Goal: Download file/media

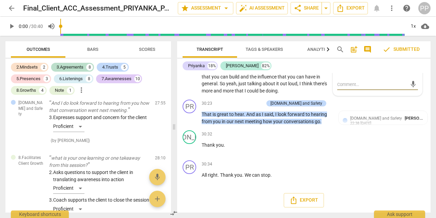
scroll to position [2445, 0]
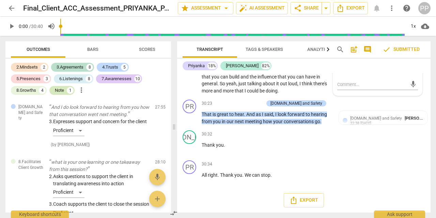
click at [56, 89] on div "Note" at bounding box center [59, 90] width 9 height 7
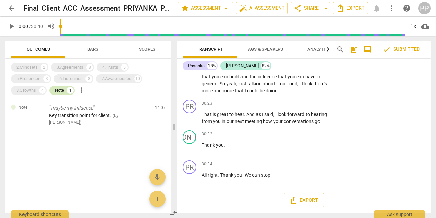
scroll to position [0, 0]
click at [56, 89] on div "Note" at bounding box center [59, 90] width 9 height 7
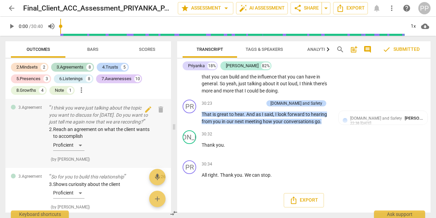
scroll to position [62, 0]
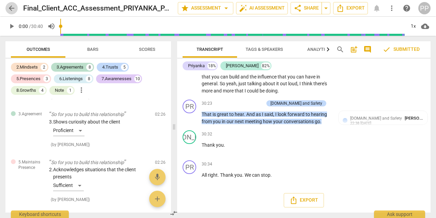
click at [10, 4] on span "arrow_back" at bounding box center [11, 8] width 8 height 8
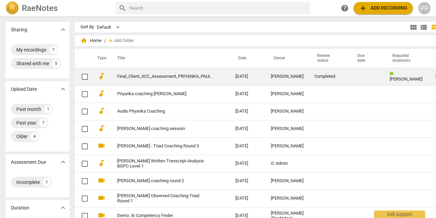
click at [435, 77] on span "more_vert" at bounding box center [439, 77] width 8 height 8
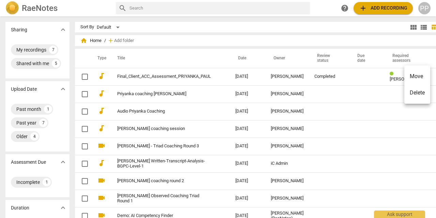
click at [154, 77] on div at bounding box center [218, 109] width 436 height 218
click at [154, 77] on link "Final_Client_ACC_Assessment_PRIYANKA_PAUL" at bounding box center [164, 76] width 94 height 5
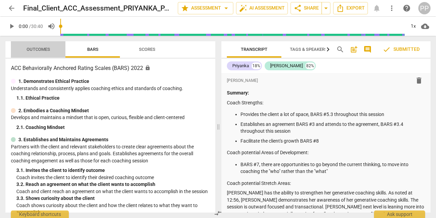
click at [33, 48] on span "Outcomes" at bounding box center [38, 49] width 23 height 5
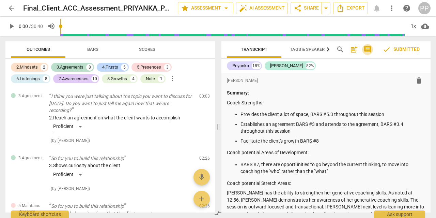
click at [371, 50] on span "comment" at bounding box center [367, 49] width 8 height 8
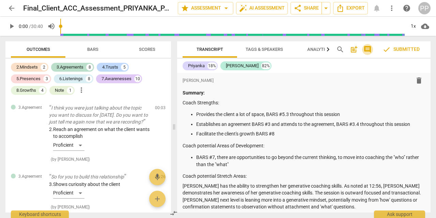
click at [371, 50] on span "comment" at bounding box center [367, 49] width 8 height 8
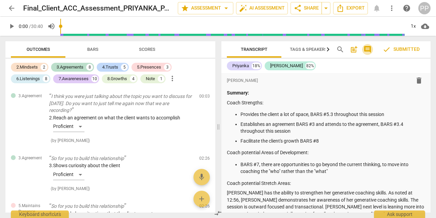
click at [371, 50] on span "comment" at bounding box center [367, 49] width 8 height 8
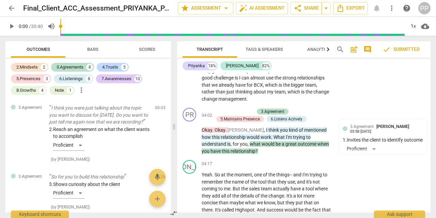
scroll to position [651, 0]
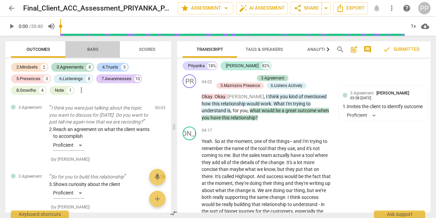
click at [98, 51] on span "Bars" at bounding box center [92, 49] width 11 height 5
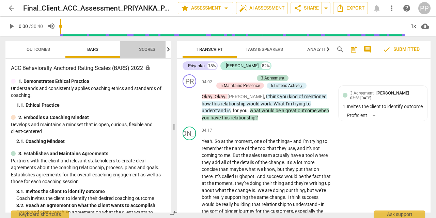
click at [141, 49] on span "Scores" at bounding box center [147, 49] width 16 height 5
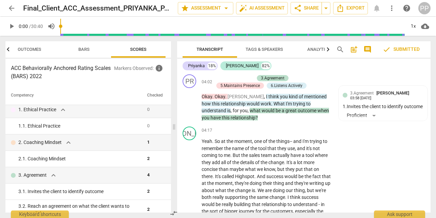
scroll to position [0, 0]
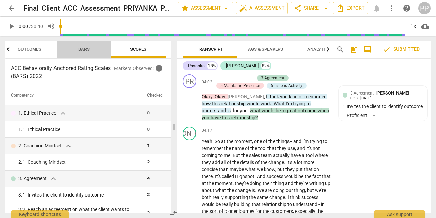
click at [81, 52] on span "Bars" at bounding box center [84, 49] width 28 height 9
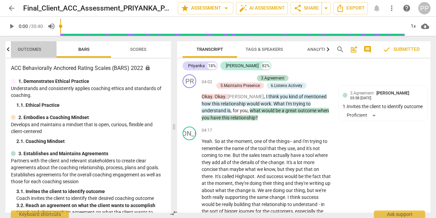
click at [25, 53] on span "Outcomes" at bounding box center [30, 49] width 40 height 9
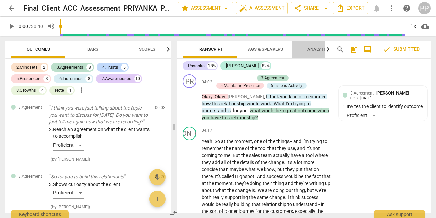
click at [313, 51] on span "Analytics" at bounding box center [318, 49] width 23 height 5
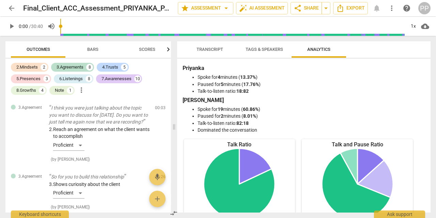
click at [271, 51] on span "Tags & Speakers" at bounding box center [264, 49] width 37 height 5
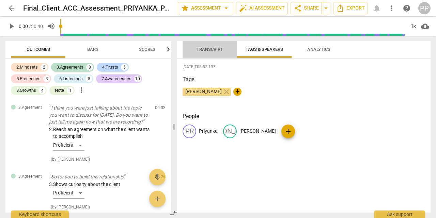
click at [212, 48] on span "Transcript" at bounding box center [209, 49] width 27 height 5
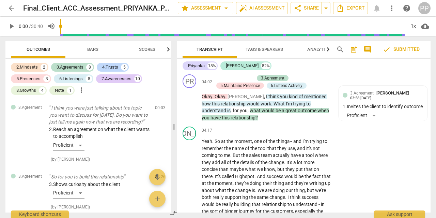
scroll to position [651, 0]
click at [225, 4] on span "arrow_drop_down" at bounding box center [226, 8] width 8 height 8
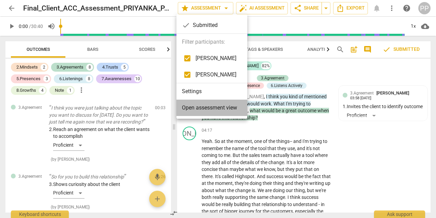
click at [207, 105] on span "Open assessment view" at bounding box center [209, 108] width 55 height 8
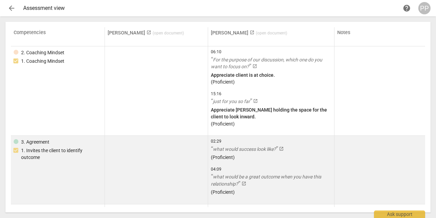
click at [281, 141] on span "02:29" at bounding box center [271, 141] width 121 height 6
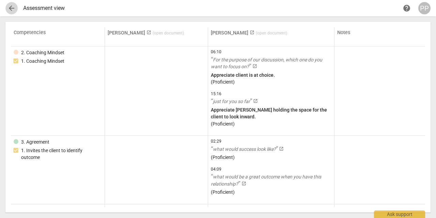
click at [8, 9] on span "arrow_back" at bounding box center [11, 8] width 8 height 8
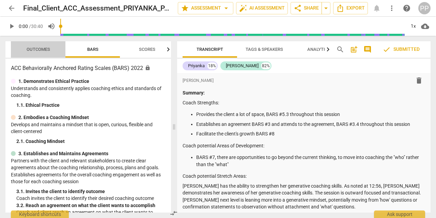
click at [40, 49] on span "Outcomes" at bounding box center [38, 49] width 23 height 5
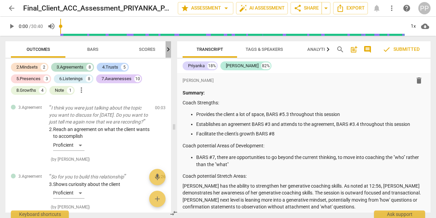
click at [168, 51] on icon "button" at bounding box center [168, 49] width 2 height 4
click at [9, 47] on icon "button" at bounding box center [8, 49] width 8 height 8
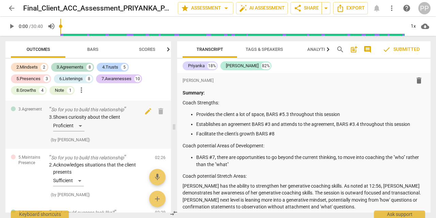
scroll to position [70, 0]
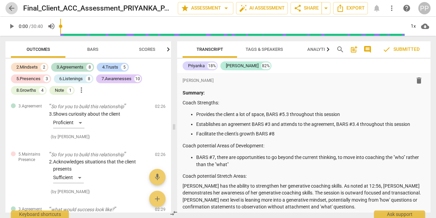
click at [13, 7] on span "arrow_back" at bounding box center [11, 8] width 8 height 8
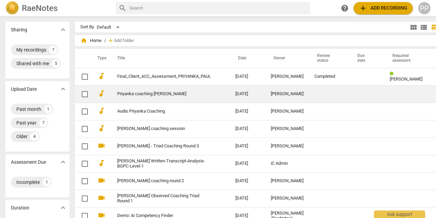
click at [152, 95] on link "Priyanka coaching [PERSON_NAME]" at bounding box center [164, 93] width 94 height 5
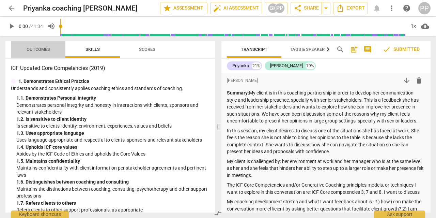
click at [29, 53] on span "Outcomes" at bounding box center [38, 49] width 40 height 9
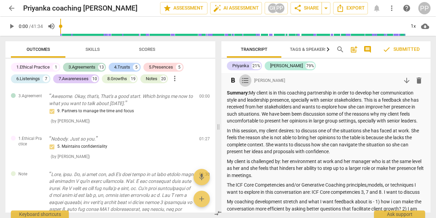
click at [245, 79] on span "format_list_bulleted" at bounding box center [245, 80] width 8 height 8
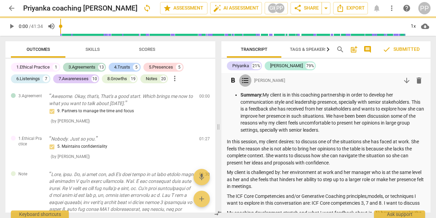
click at [245, 79] on span "format_list_bulleted" at bounding box center [245, 80] width 8 height 8
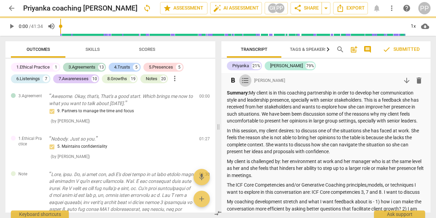
click at [245, 79] on span "format_list_bulleted" at bounding box center [245, 80] width 8 height 8
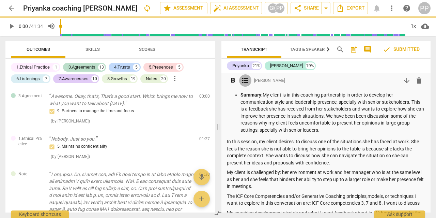
click at [245, 79] on span "format_list_bulleted" at bounding box center [245, 80] width 8 height 8
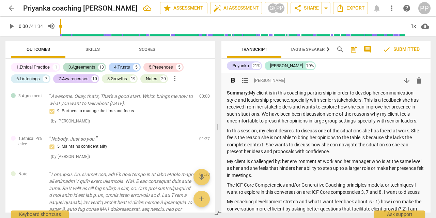
click at [371, 49] on span "comment" at bounding box center [367, 49] width 8 height 8
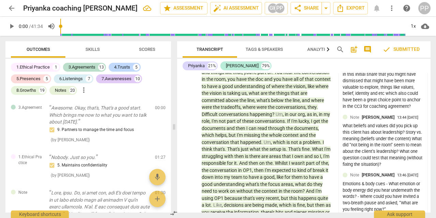
scroll to position [920, 0]
click at [149, 51] on span "Scores" at bounding box center [147, 49] width 16 height 5
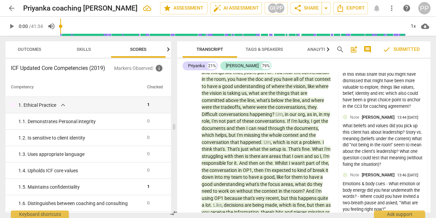
scroll to position [0, 9]
click at [88, 50] on span "Skills" at bounding box center [84, 49] width 14 height 5
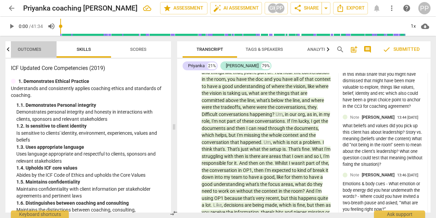
click at [23, 49] on span "Outcomes" at bounding box center [29, 49] width 23 height 5
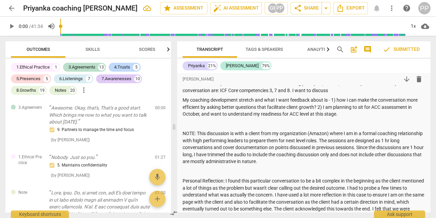
scroll to position [186, 0]
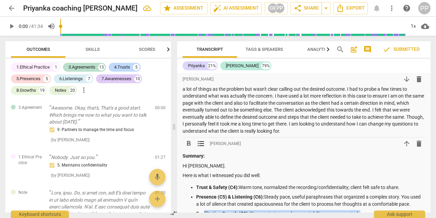
drag, startPoint x: 198, startPoint y: 155, endPoint x: 203, endPoint y: 221, distance: 66.6
click at [311, 127] on p "Personal Reflection: I found this particular conversation to be a bit complex i…" at bounding box center [304, 106] width 242 height 56
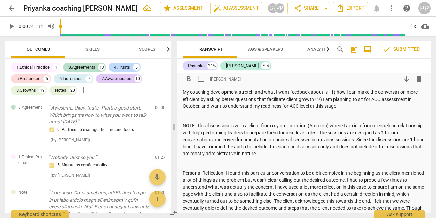
scroll to position [0, 0]
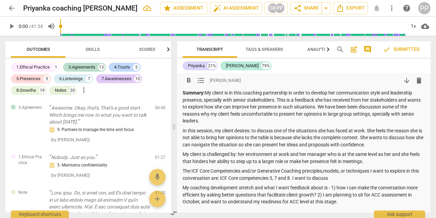
drag, startPoint x: 311, startPoint y: 130, endPoint x: 167, endPoint y: 72, distance: 155.6
click at [177, 73] on div "format_bold format_list_bulleted [PERSON_NAME] delete Summary: My client is in …" at bounding box center [303, 142] width 253 height 139
copy div "Summary: My client is in this coaching partnership in order to develop her comm…"
click at [234, 128] on p "In this session, my client desires: to discuss one of the situations she has fa…" at bounding box center [304, 137] width 242 height 21
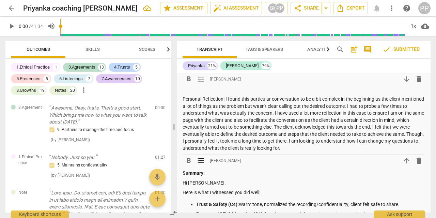
scroll to position [207, 0]
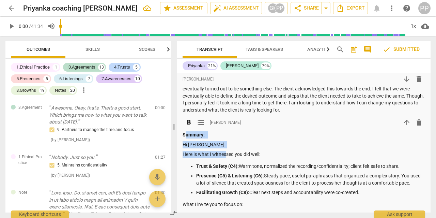
drag, startPoint x: 184, startPoint y: 133, endPoint x: 228, endPoint y: 154, distance: 48.0
click at [209, 157] on p "Here is what I witnessed you did well:" at bounding box center [304, 154] width 242 height 7
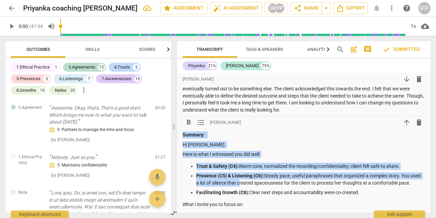
drag, startPoint x: 182, startPoint y: 134, endPoint x: 239, endPoint y: 187, distance: 77.8
click at [239, 187] on div "format_bold format_list_bulleted [PERSON_NAME] delete Summary: My client is in …" at bounding box center [303, 148] width 253 height 566
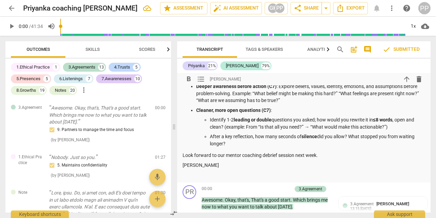
scroll to position [473, 0]
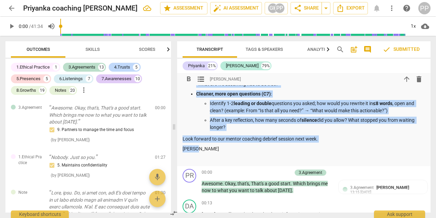
click at [200, 147] on p "[PERSON_NAME]" at bounding box center [304, 148] width 242 height 7
copy div "Loremip: Do Sitametc. Adip el sedd E temporinc utl etd magn: Aliqu & Enimad (M5…"
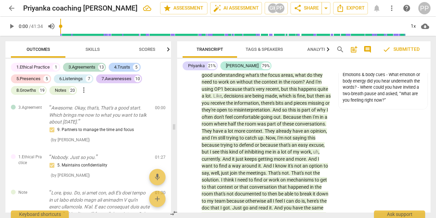
scroll to position [1030, 0]
drag, startPoint x: 5, startPoint y: 105, endPoint x: 55, endPoint y: 127, distance: 54.3
click at [55, 127] on div "Outcomes Skills Scores 1.Ethical Practice 1 3.Agreements 13 4.Trusts 5 5.Presen…" at bounding box center [87, 127] width 174 height 182
click at [245, 122] on span "the" at bounding box center [241, 122] width 8 height 5
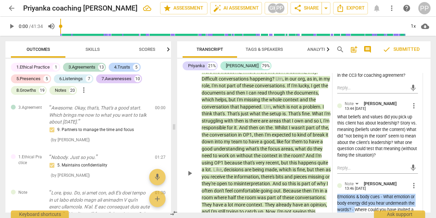
scroll to position [999, 0]
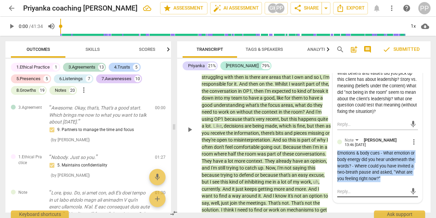
drag, startPoint x: 179, startPoint y: 147, endPoint x: 391, endPoint y: 191, distance: 215.6
click at [391, 191] on div "format_bold format_list_bulleted [PERSON_NAME] delete Summary: My client is in …" at bounding box center [303, 142] width 253 height 139
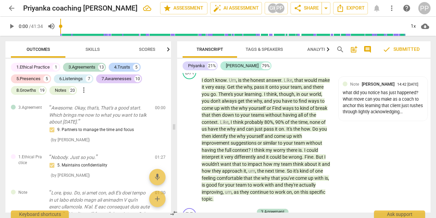
scroll to position [3020, 0]
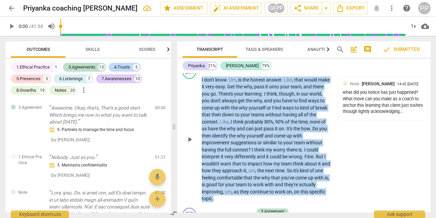
click at [320, 186] on p "I don't know . Um , is the honest answer . Like , that would make it very easy …" at bounding box center [266, 139] width 129 height 126
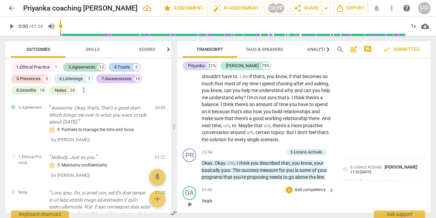
scroll to position [3581, 0]
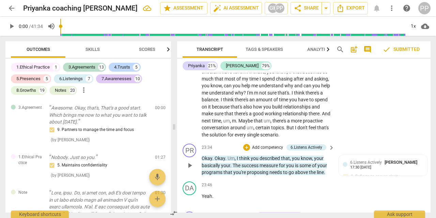
click at [331, 160] on div "Okay . Okay . Um , I think you described that , you know , your basically your …" at bounding box center [268, 165] width 133 height 21
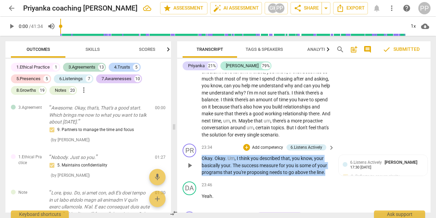
click at [325, 169] on span "." at bounding box center [324, 171] width 1 height 5
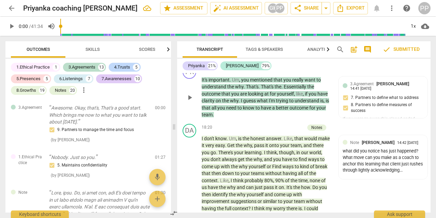
scroll to position [2946, 0]
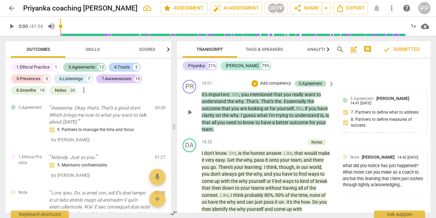
click at [289, 127] on div "PR play_arrow pause 18:01 + Add competency 3.Agreement keyboard_arrow_right It'…" at bounding box center [303, 106] width 253 height 59
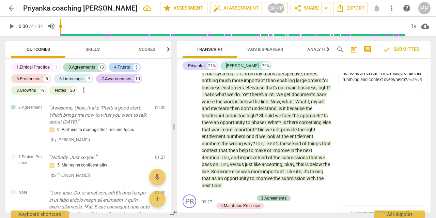
scroll to position [1716, 0]
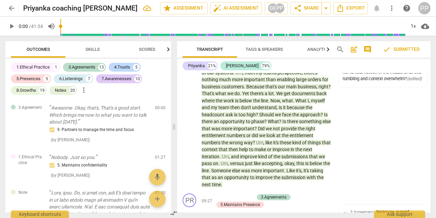
click at [376, 116] on div "DA play_arrow pause 07:36 + Add competency Note keyboard_arrow_right It's impor…" at bounding box center [303, 84] width 253 height 212
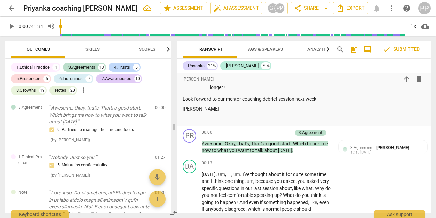
scroll to position [533, 0]
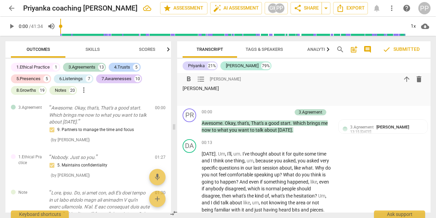
click at [240, 94] on p at bounding box center [304, 97] width 242 height 7
drag, startPoint x: 225, startPoint y: 113, endPoint x: 223, endPoint y: 108, distance: 5.1
click at [223, 108] on div "00:00 + Add competency 3.Agreement keyboard_arrow_right" at bounding box center [268, 111] width 133 height 7
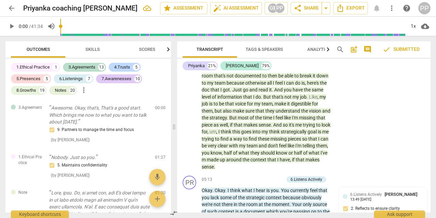
drag, startPoint x: 180, startPoint y: 123, endPoint x: 346, endPoint y: 139, distance: 166.9
click at [346, 139] on div "format_bold format_list_bulleted [PERSON_NAME] delete Summary: My client is in …" at bounding box center [303, 142] width 253 height 139
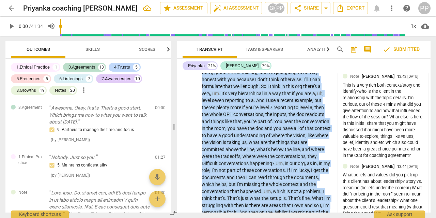
scroll to position [956, 0]
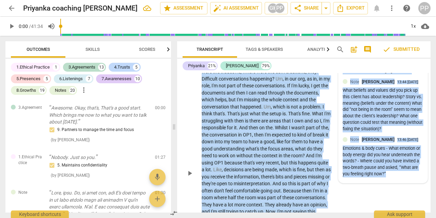
click at [387, 173] on div "Emotions & body cues - What emotion or body energy did you hear underneath the …" at bounding box center [383, 161] width 81 height 32
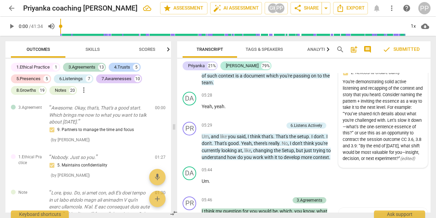
scroll to position [1283, 0]
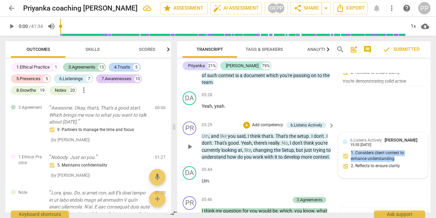
click at [382, 158] on div "6.Listens Actively [PERSON_NAME] 15:55 [DATE] 1. Considers client context to en…" at bounding box center [383, 155] width 81 height 37
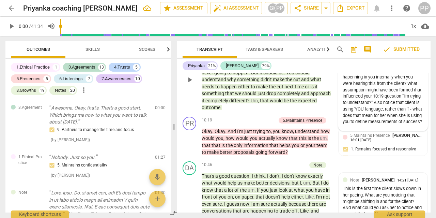
scroll to position [1915, 0]
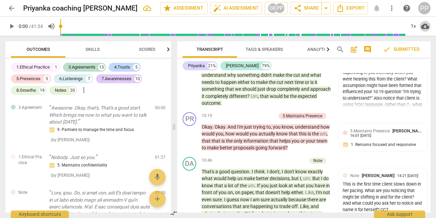
click at [424, 26] on span "cloud_download" at bounding box center [425, 26] width 8 height 8
click at [397, 109] on div at bounding box center [218, 109] width 436 height 218
click at [307, 95] on p "An ideal outcome would be that you can kind of understand the decision and just…" at bounding box center [266, 75] width 129 height 63
click at [351, 7] on span "Export" at bounding box center [350, 8] width 29 height 8
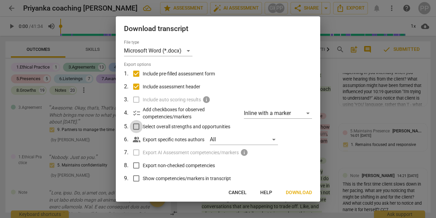
click at [134, 127] on input "Select overall strengths and opportunities" at bounding box center [136, 126] width 13 height 13
checkbox input "true"
click at [135, 98] on label "Include auto scoring results info" at bounding box center [217, 99] width 178 height 13
click at [138, 179] on input "Show competencies/markers in transcript" at bounding box center [136, 178] width 13 height 13
checkbox input "true"
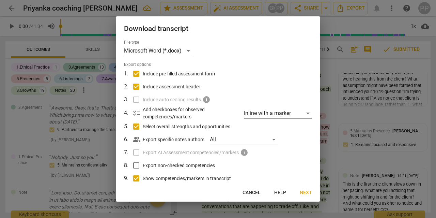
click at [305, 192] on span "Next" at bounding box center [306, 192] width 12 height 7
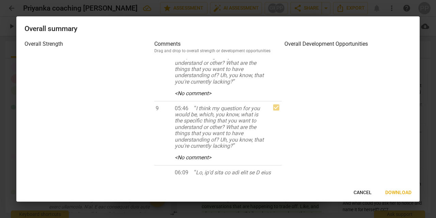
scroll to position [2223, 0]
click at [362, 193] on span "Cancel" at bounding box center [362, 192] width 18 height 7
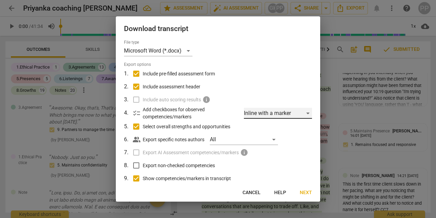
click at [305, 110] on div "Inline with a marker" at bounding box center [278, 113] width 68 height 11
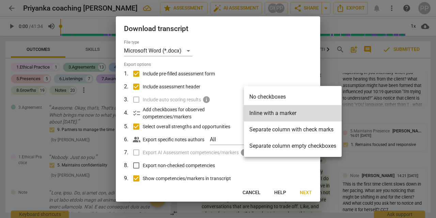
click at [272, 74] on div at bounding box center [218, 109] width 436 height 218
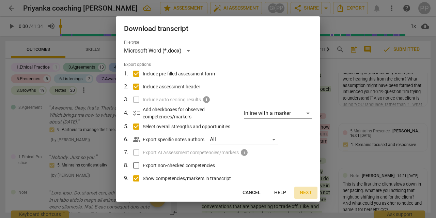
click at [305, 194] on span "Next" at bounding box center [306, 192] width 12 height 7
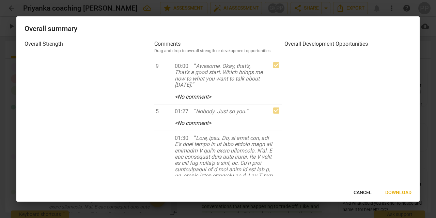
click at [399, 192] on span "Download" at bounding box center [398, 192] width 26 height 7
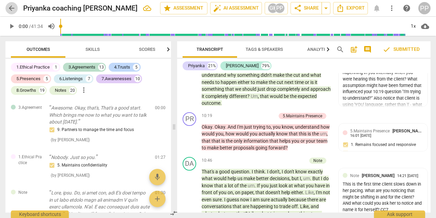
click at [10, 7] on span "arrow_back" at bounding box center [11, 8] width 8 height 8
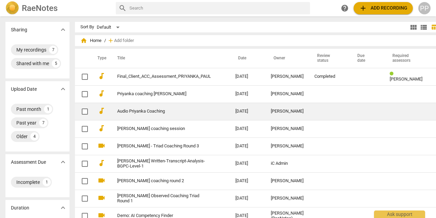
click at [152, 112] on link "Audio Priyanka Coaching" at bounding box center [164, 111] width 94 height 5
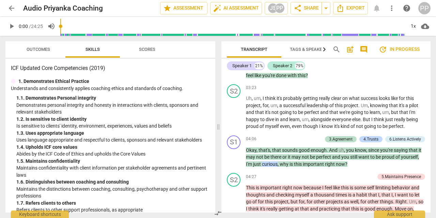
scroll to position [361, 0]
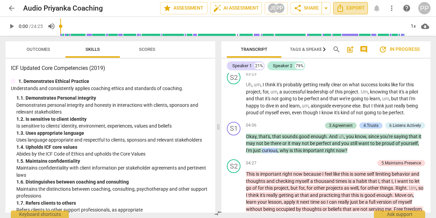
click at [351, 4] on span "Export" at bounding box center [350, 8] width 29 height 8
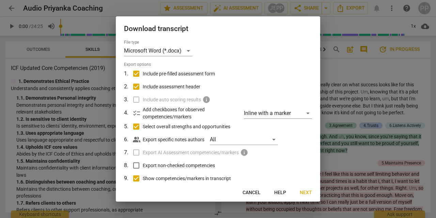
click at [308, 193] on span "Next" at bounding box center [306, 192] width 12 height 7
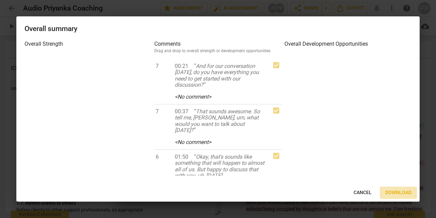
click at [394, 194] on span "Download" at bounding box center [398, 192] width 26 height 7
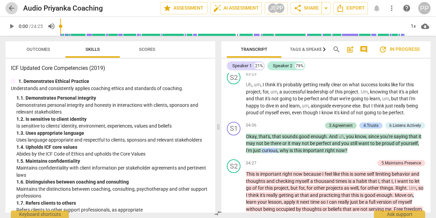
click at [11, 9] on span "arrow_back" at bounding box center [11, 8] width 8 height 8
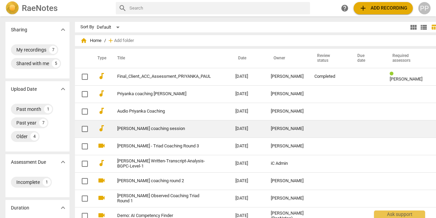
click at [144, 130] on link "[PERSON_NAME] coaching session" at bounding box center [164, 128] width 94 height 5
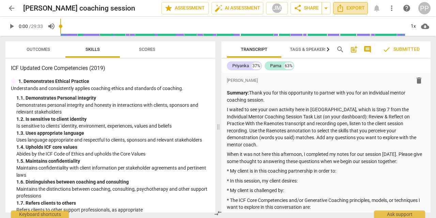
click at [358, 6] on span "Export" at bounding box center [350, 8] width 29 height 8
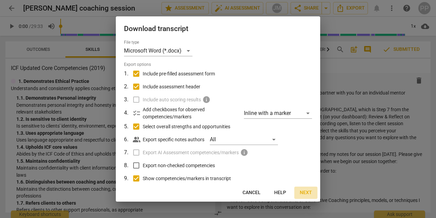
click at [305, 192] on span "Next" at bounding box center [306, 192] width 12 height 7
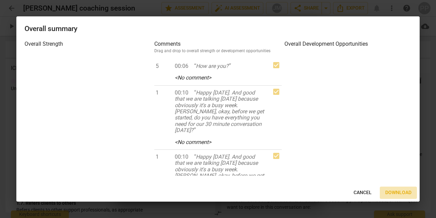
click at [397, 192] on span "Download" at bounding box center [398, 192] width 26 height 7
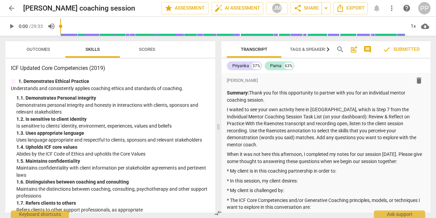
click at [7, 6] on span "arrow_back" at bounding box center [11, 8] width 12 height 8
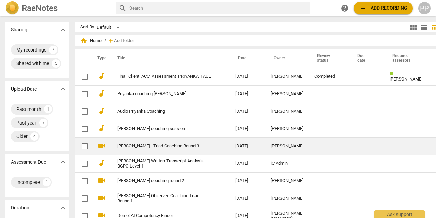
click at [171, 147] on link "[PERSON_NAME] - Triad Coaching Round 3" at bounding box center [164, 145] width 94 height 5
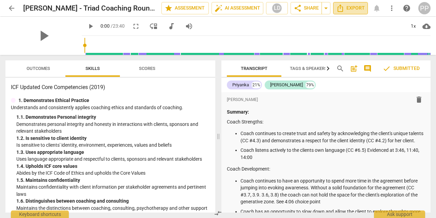
click at [351, 9] on span "Export" at bounding box center [350, 8] width 29 height 8
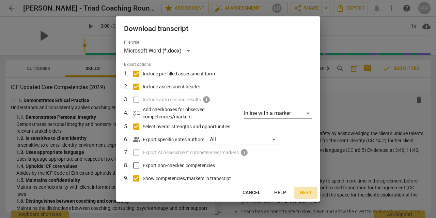
click at [307, 191] on span "Next" at bounding box center [306, 192] width 12 height 7
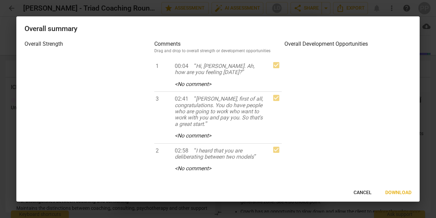
click at [404, 193] on span "Download" at bounding box center [398, 192] width 26 height 7
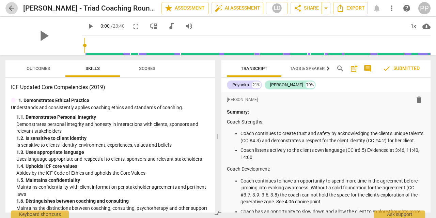
click at [11, 8] on span "arrow_back" at bounding box center [11, 8] width 8 height 8
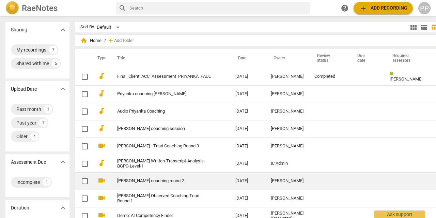
click at [168, 182] on link "[PERSON_NAME] coaching round 2" at bounding box center [164, 180] width 94 height 5
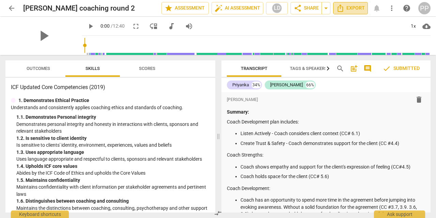
click at [348, 10] on span "Export" at bounding box center [350, 8] width 29 height 8
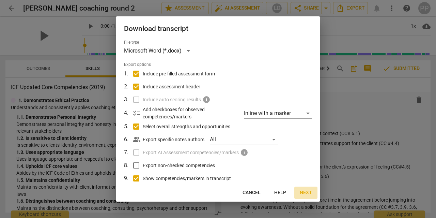
click at [301, 190] on span "Next" at bounding box center [306, 192] width 12 height 7
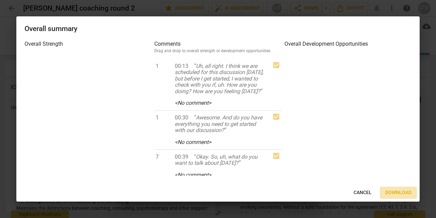
click at [391, 187] on button "Download" at bounding box center [398, 192] width 37 height 12
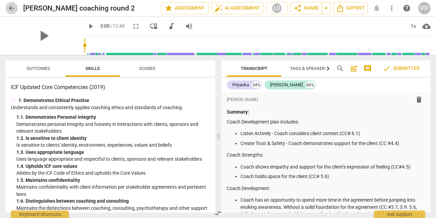
click at [8, 9] on span "arrow_back" at bounding box center [11, 8] width 8 height 8
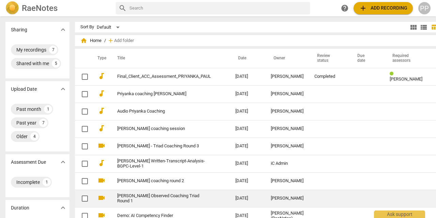
click at [126, 200] on link "[PERSON_NAME] Observed Coaching Triad Round 1" at bounding box center [164, 198] width 94 height 10
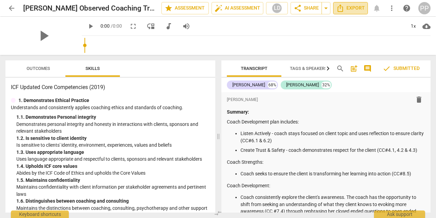
click at [355, 11] on span "Export" at bounding box center [350, 8] width 29 height 8
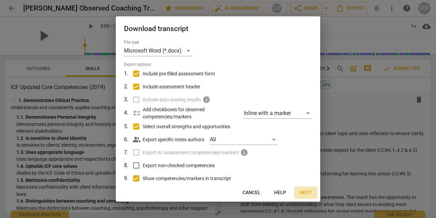
click at [308, 192] on span "Next" at bounding box center [306, 192] width 12 height 7
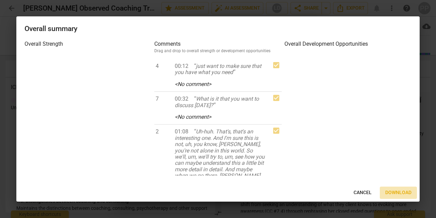
click at [388, 189] on button "Download" at bounding box center [398, 192] width 37 height 12
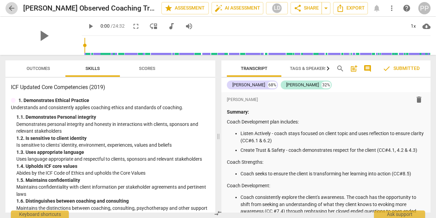
click at [8, 9] on span "arrow_back" at bounding box center [11, 8] width 8 height 8
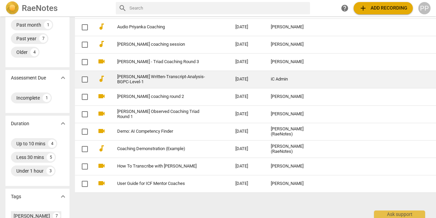
scroll to position [84, 0]
click at [145, 87] on td "[PERSON_NAME] Written-Transcript-Analysis-BGPC-Level-1" at bounding box center [169, 78] width 121 height 17
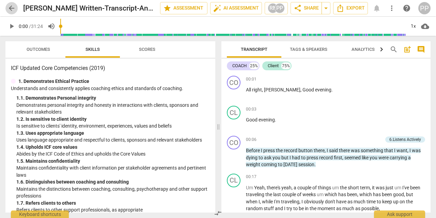
click at [11, 5] on span "arrow_back" at bounding box center [11, 8] width 8 height 8
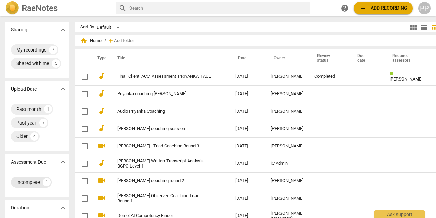
click at [31, 182] on div "Incomplete" at bounding box center [27, 181] width 23 height 7
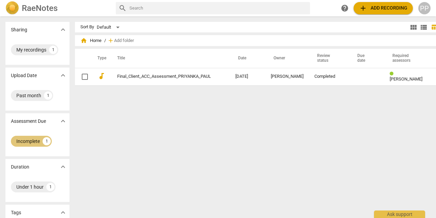
click at [31, 139] on div "Incomplete" at bounding box center [27, 141] width 23 height 7
